Goal: Transaction & Acquisition: Obtain resource

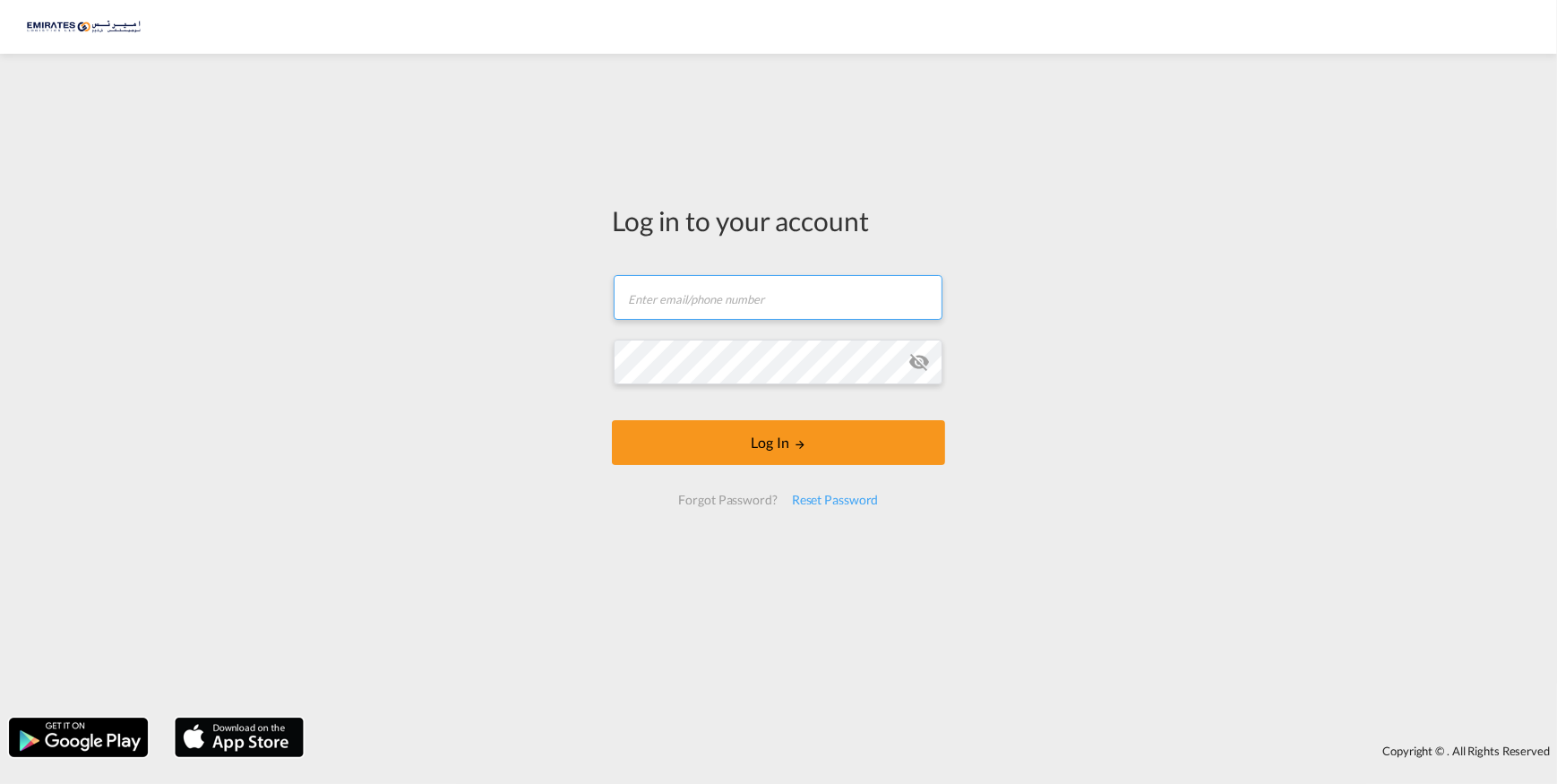
click at [778, 304] on input "text" at bounding box center [778, 298] width 329 height 45
type input "[PERSON_NAME][EMAIL_ADDRESS][DOMAIN_NAME]"
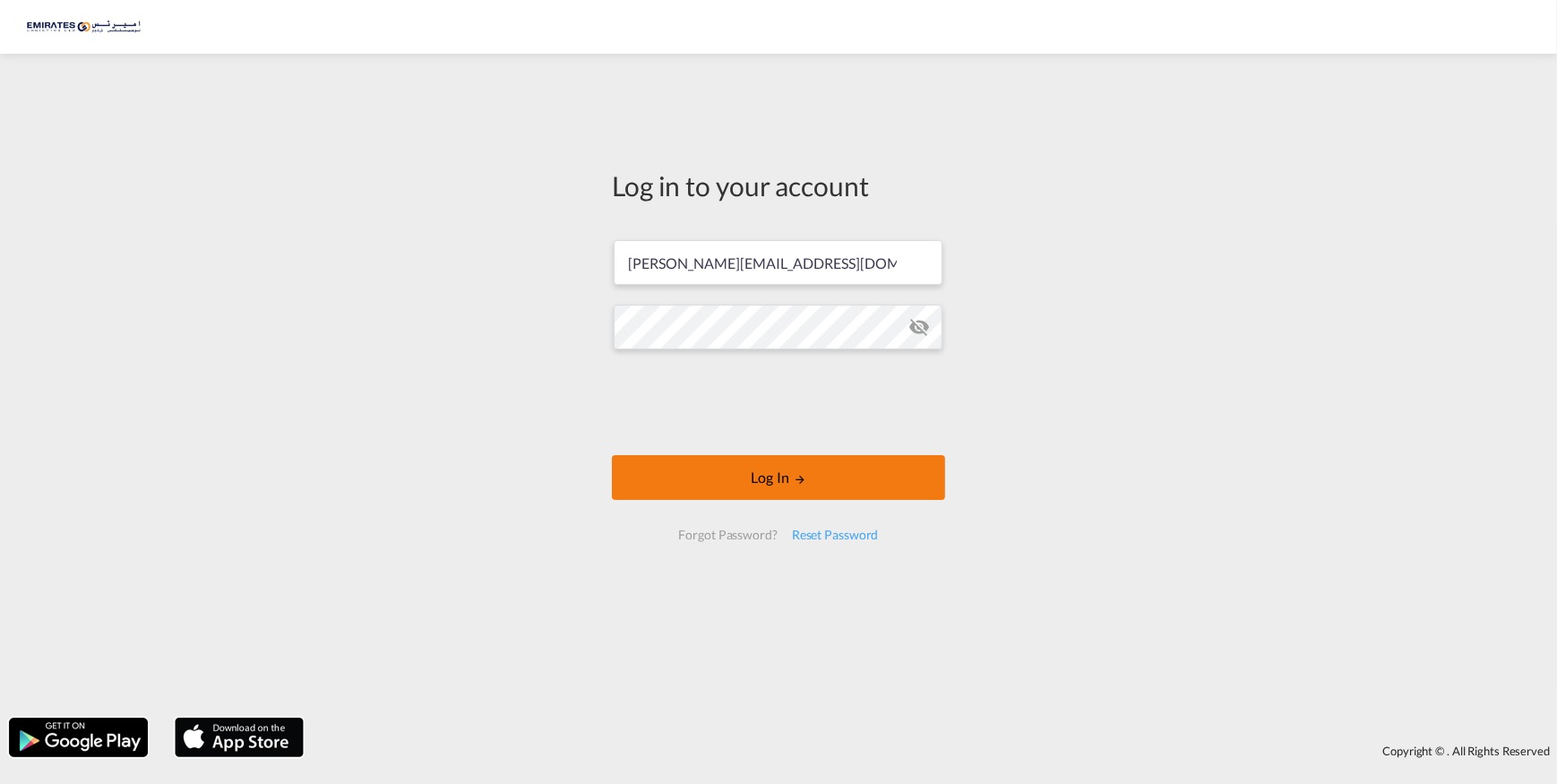
click at [794, 490] on button "Log In" at bounding box center [778, 478] width 334 height 45
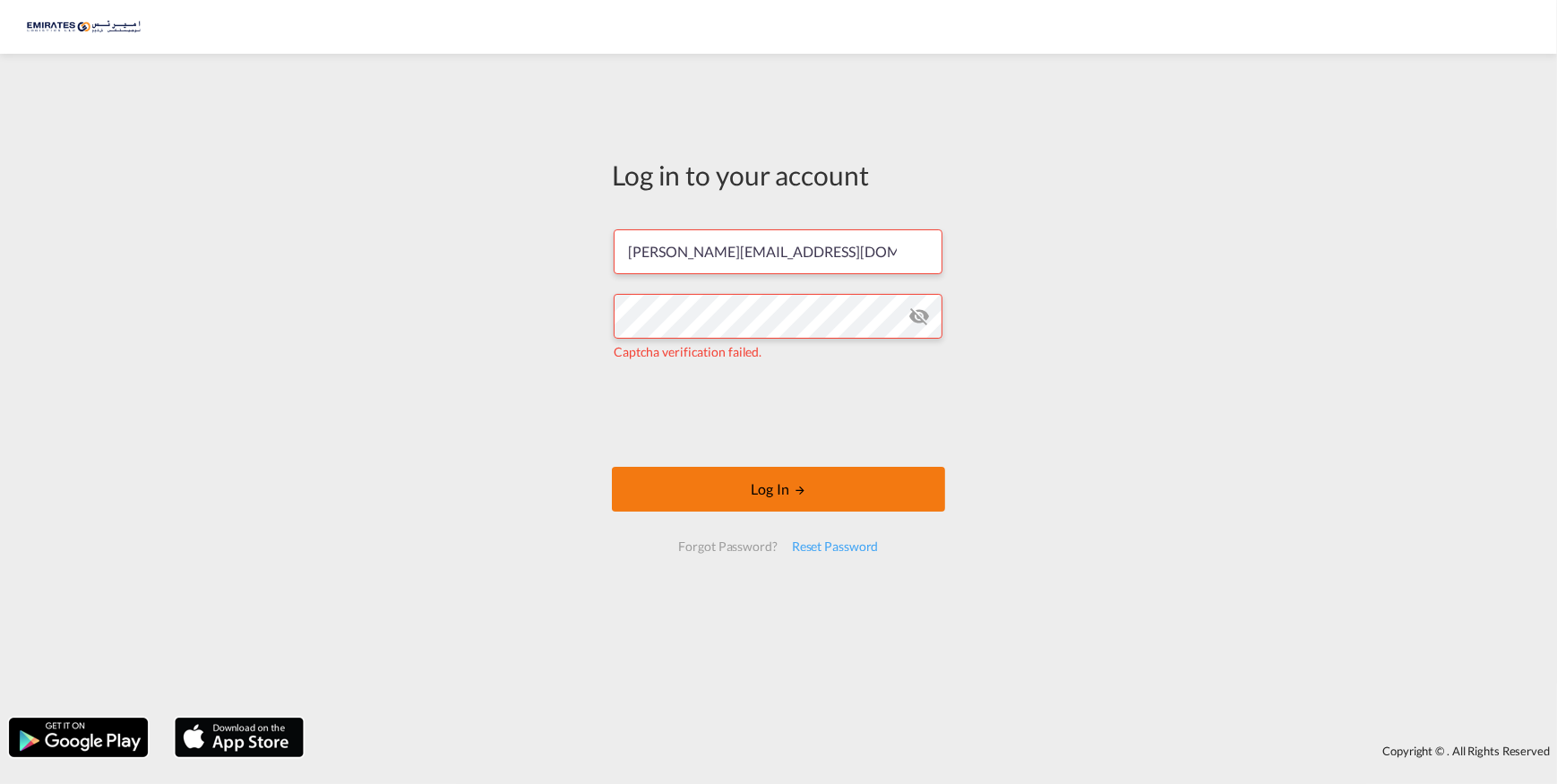
click at [778, 498] on button "Log In" at bounding box center [778, 489] width 334 height 45
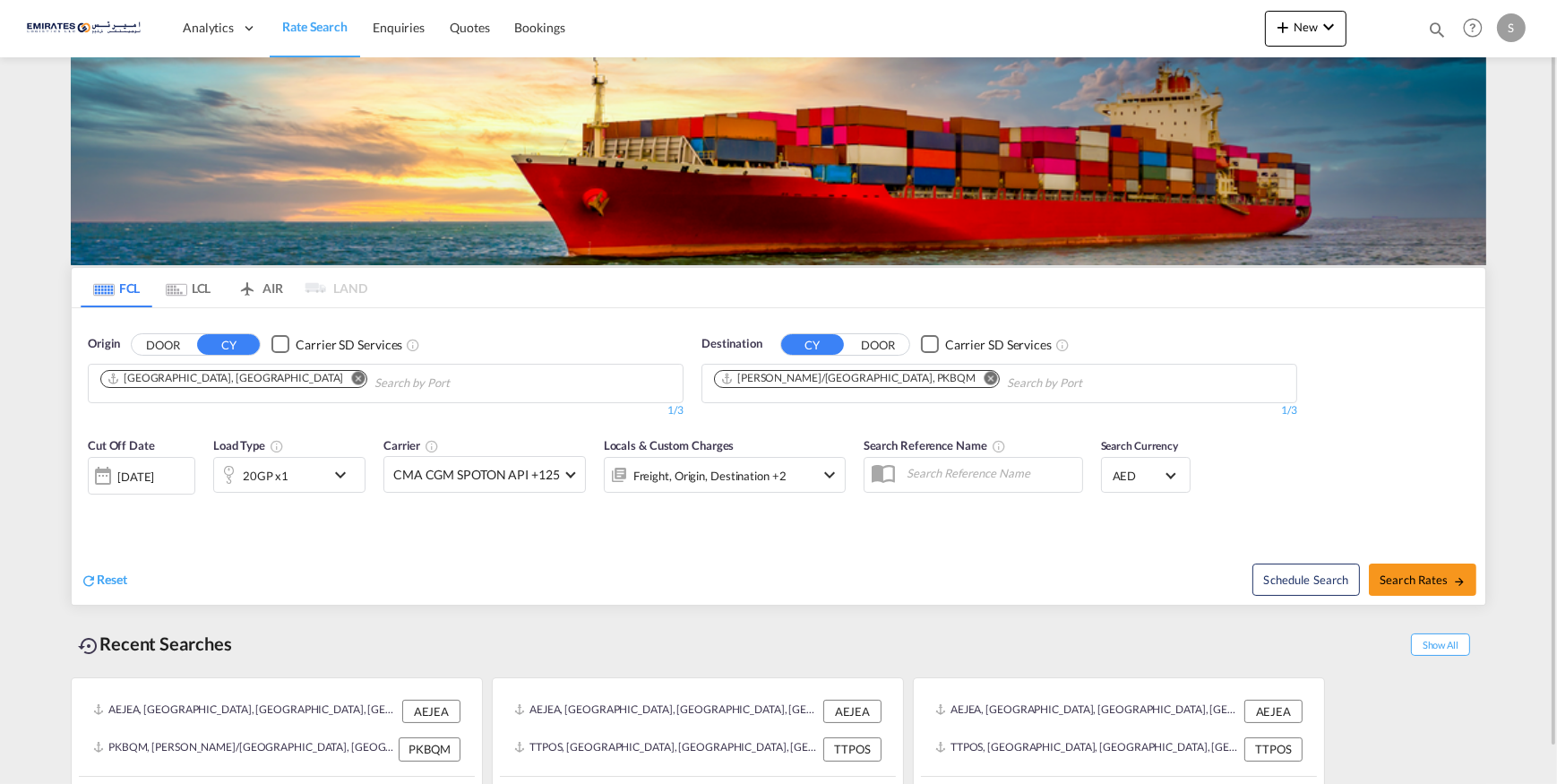
click at [984, 375] on md-icon "Remove" at bounding box center [991, 378] width 13 height 13
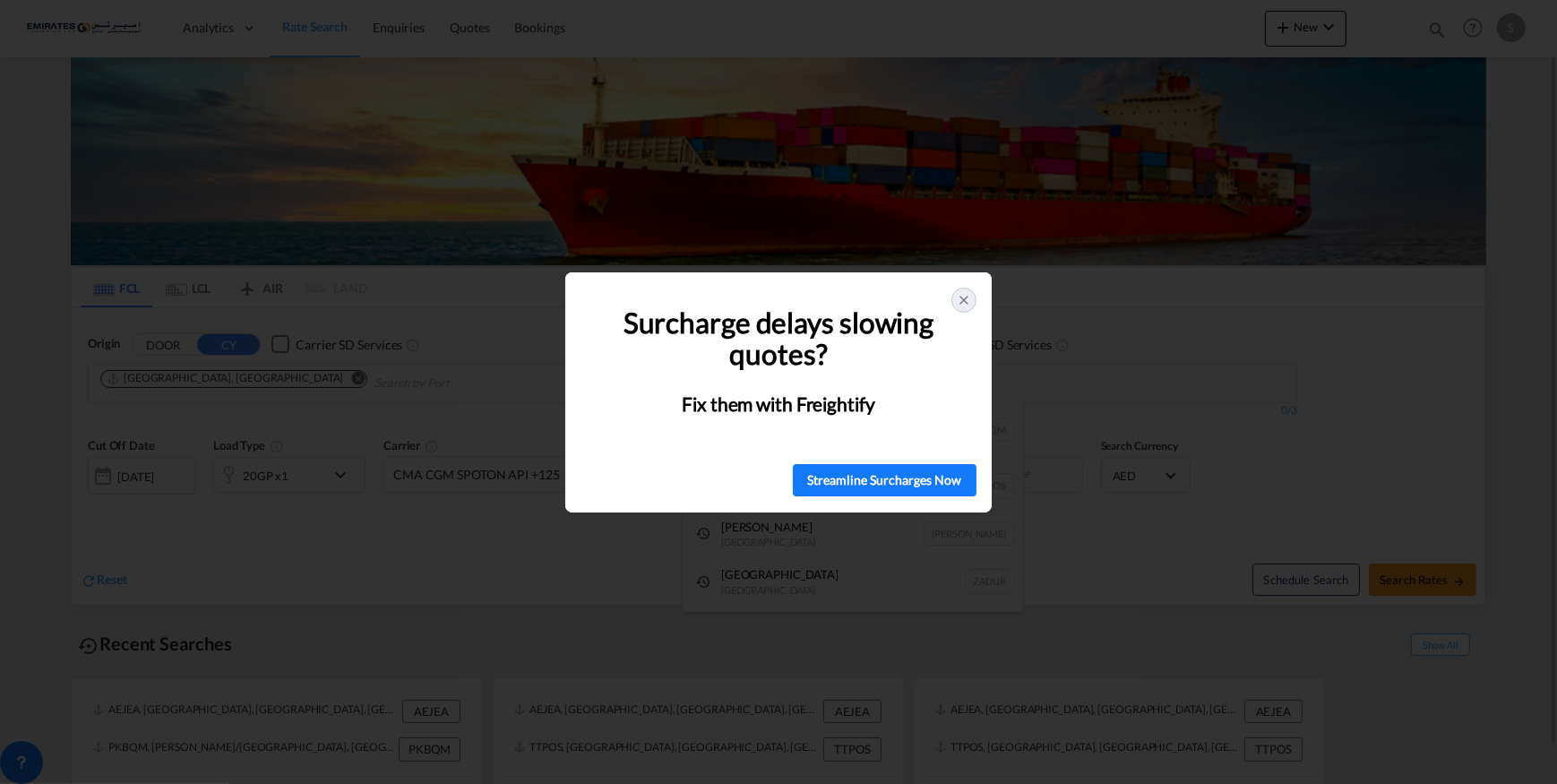
click at [959, 299] on icon at bounding box center [963, 300] width 14 height 14
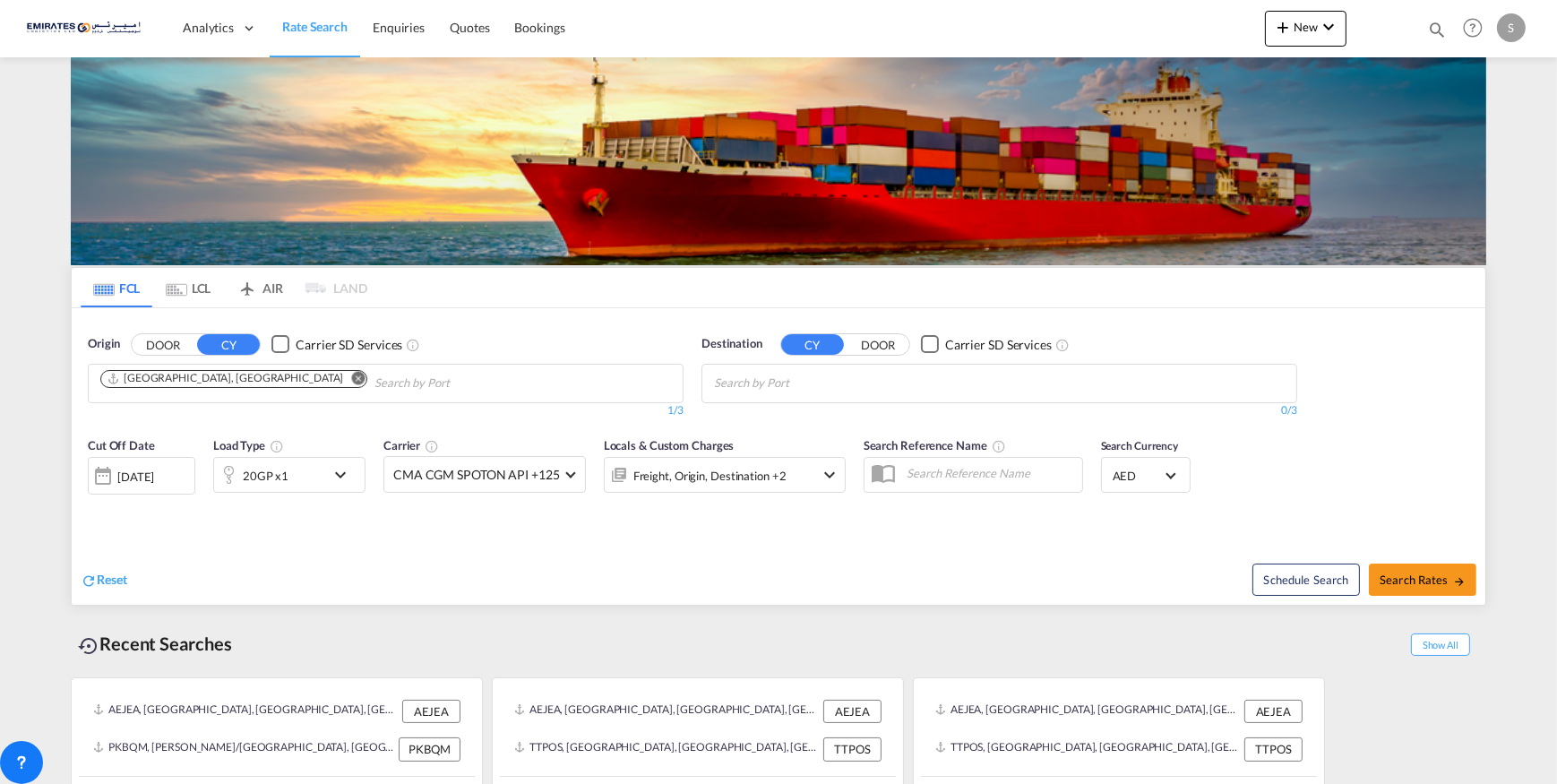
drag, startPoint x: 800, startPoint y: 362, endPoint x: 790, endPoint y: 374, distance: 15.6
click at [795, 371] on div "Destination CY DOOR Carrier SD Services 0/3 0/" at bounding box center [999, 376] width 596 height 83
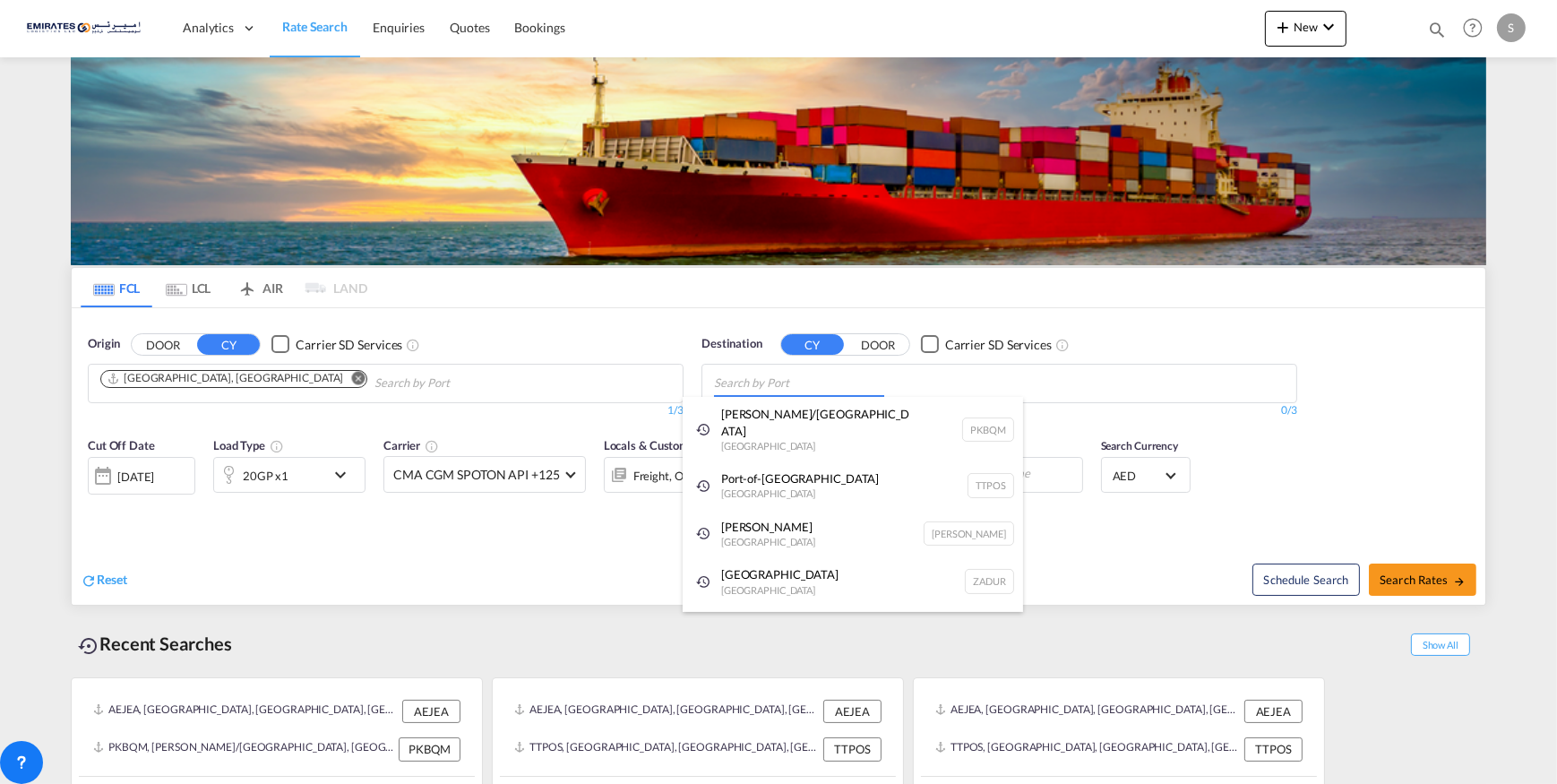
click at [778, 383] on body "Analytics Dashboard Rate Search Enquiries Quotes Bookings" at bounding box center [778, 392] width 1557 height 784
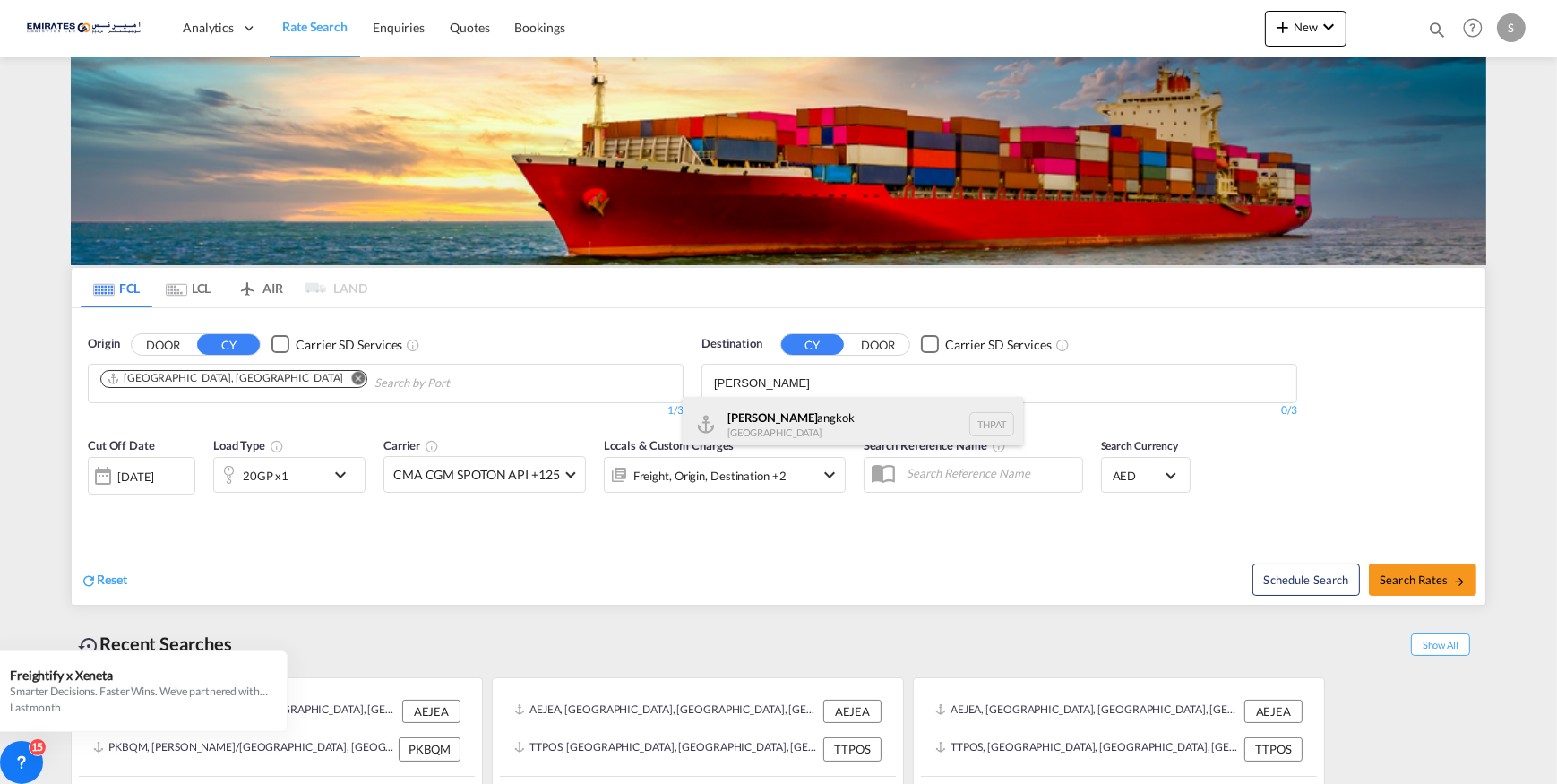
type input "[PERSON_NAME]"
click at [774, 429] on div "Pat B angkok [GEOGRAPHIC_DATA] THPAT" at bounding box center [852, 423] width 340 height 54
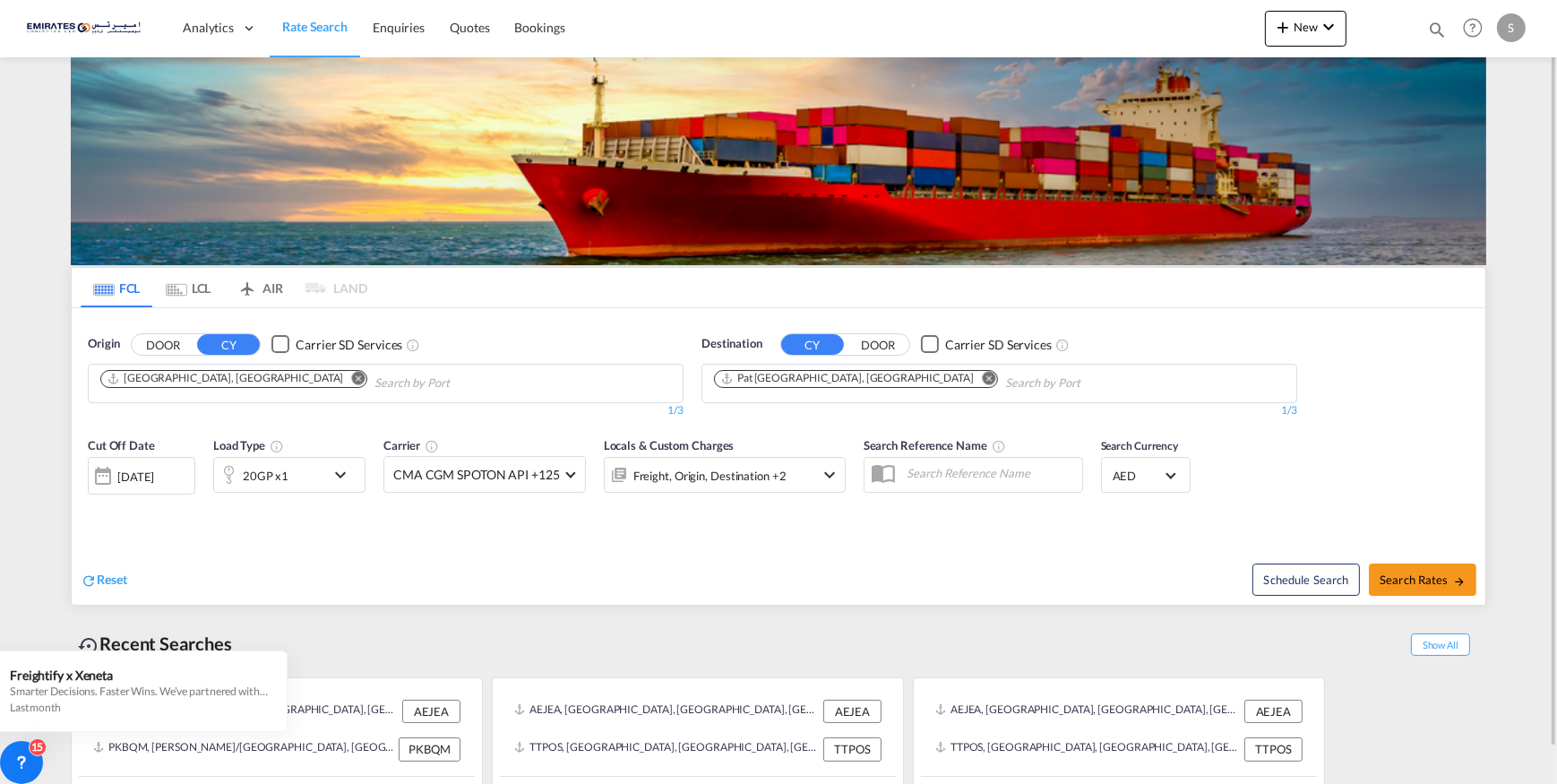
click at [336, 472] on md-icon "icon-chevron-down" at bounding box center [345, 474] width 30 height 22
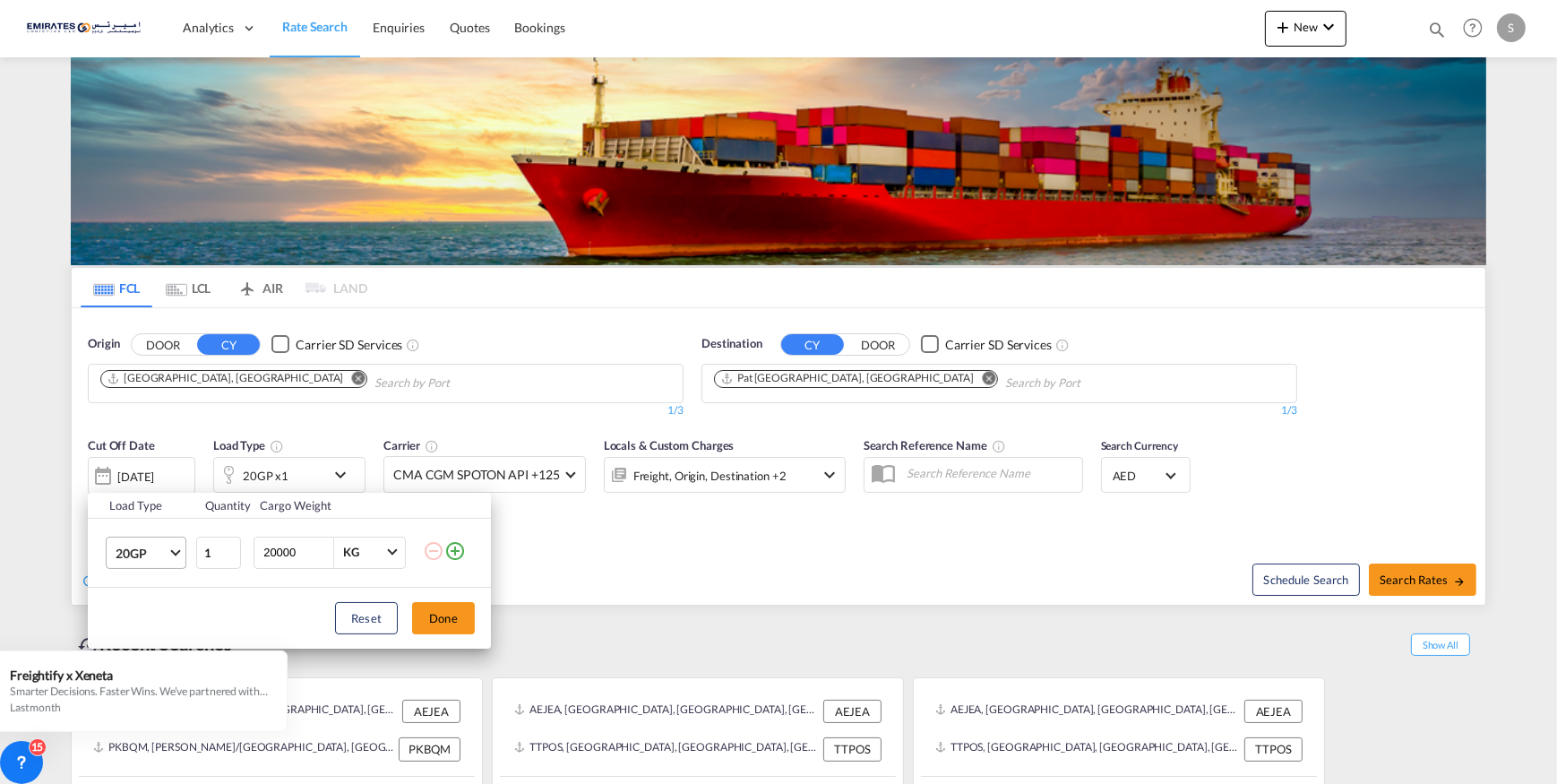
click at [168, 548] on md-select-value "20GP" at bounding box center [150, 552] width 72 height 30
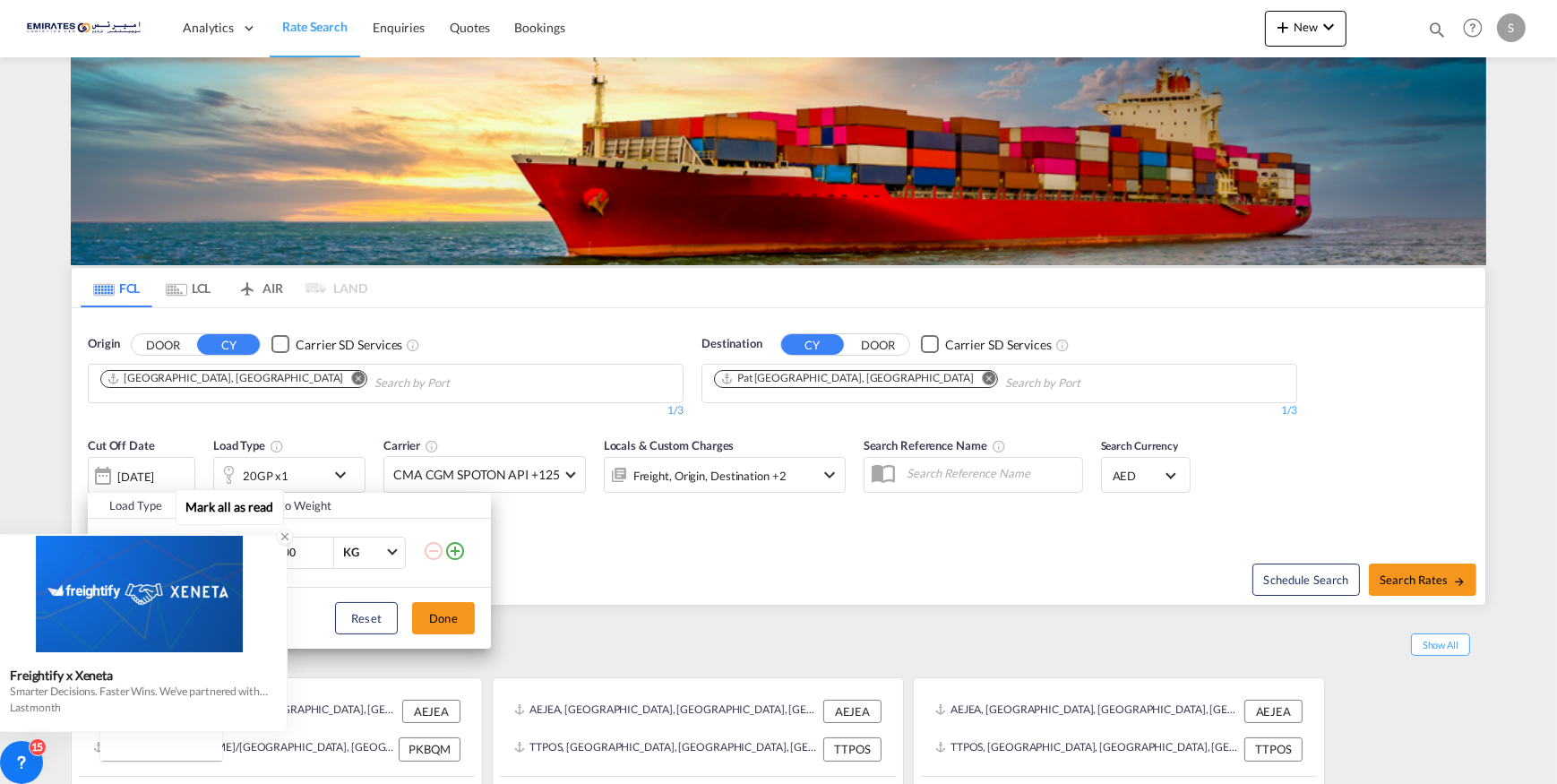
click at [290, 530] on div at bounding box center [285, 536] width 16 height 16
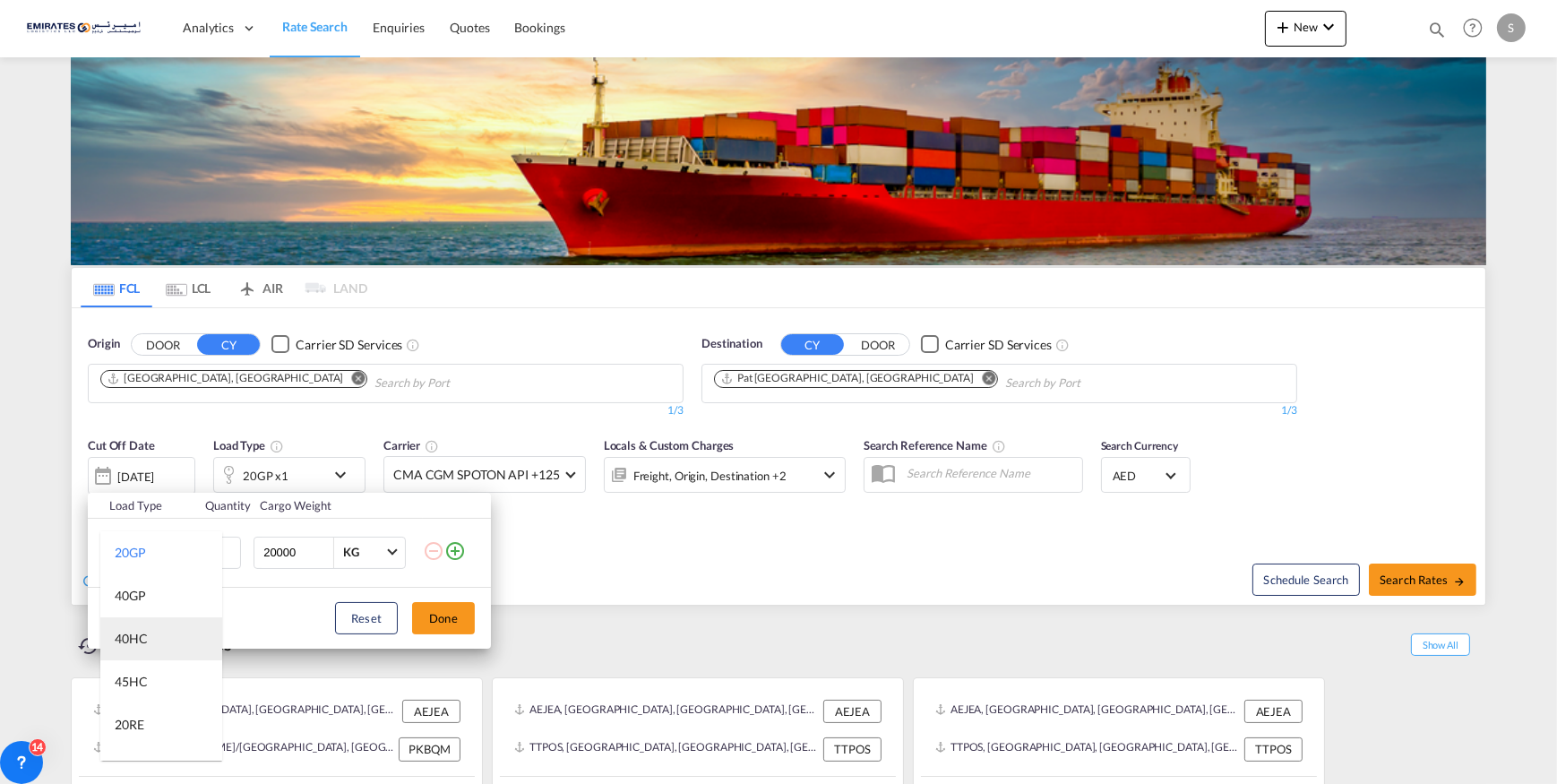
click at [152, 627] on md-option "40HC" at bounding box center [160, 639] width 122 height 43
click at [445, 626] on button "Done" at bounding box center [443, 618] width 63 height 32
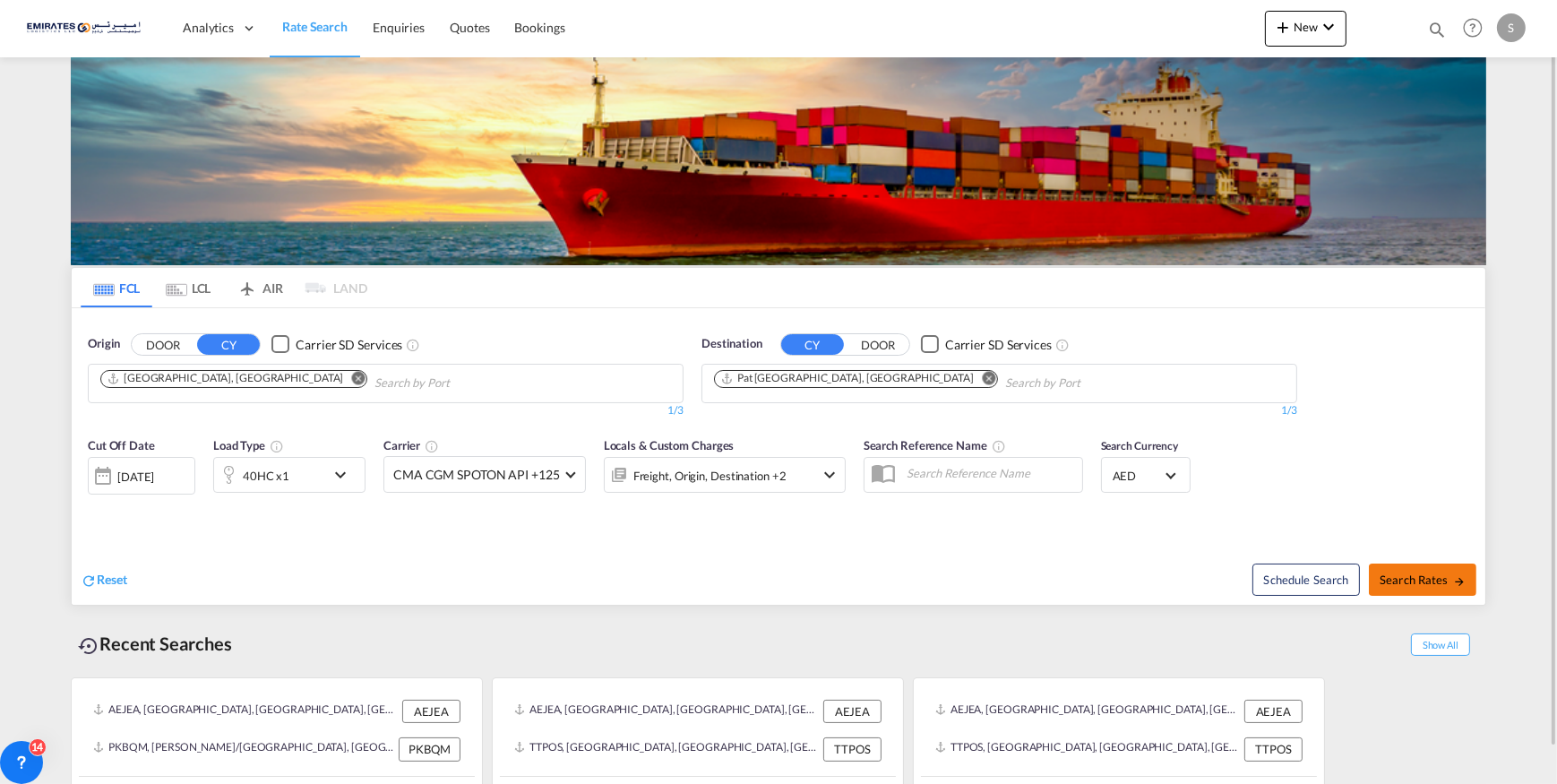
click at [1420, 576] on span "Search Rates" at bounding box center [1422, 579] width 86 height 14
type input "AEJEA to THPAT / [DATE]"
